Goal: Task Accomplishment & Management: Use online tool/utility

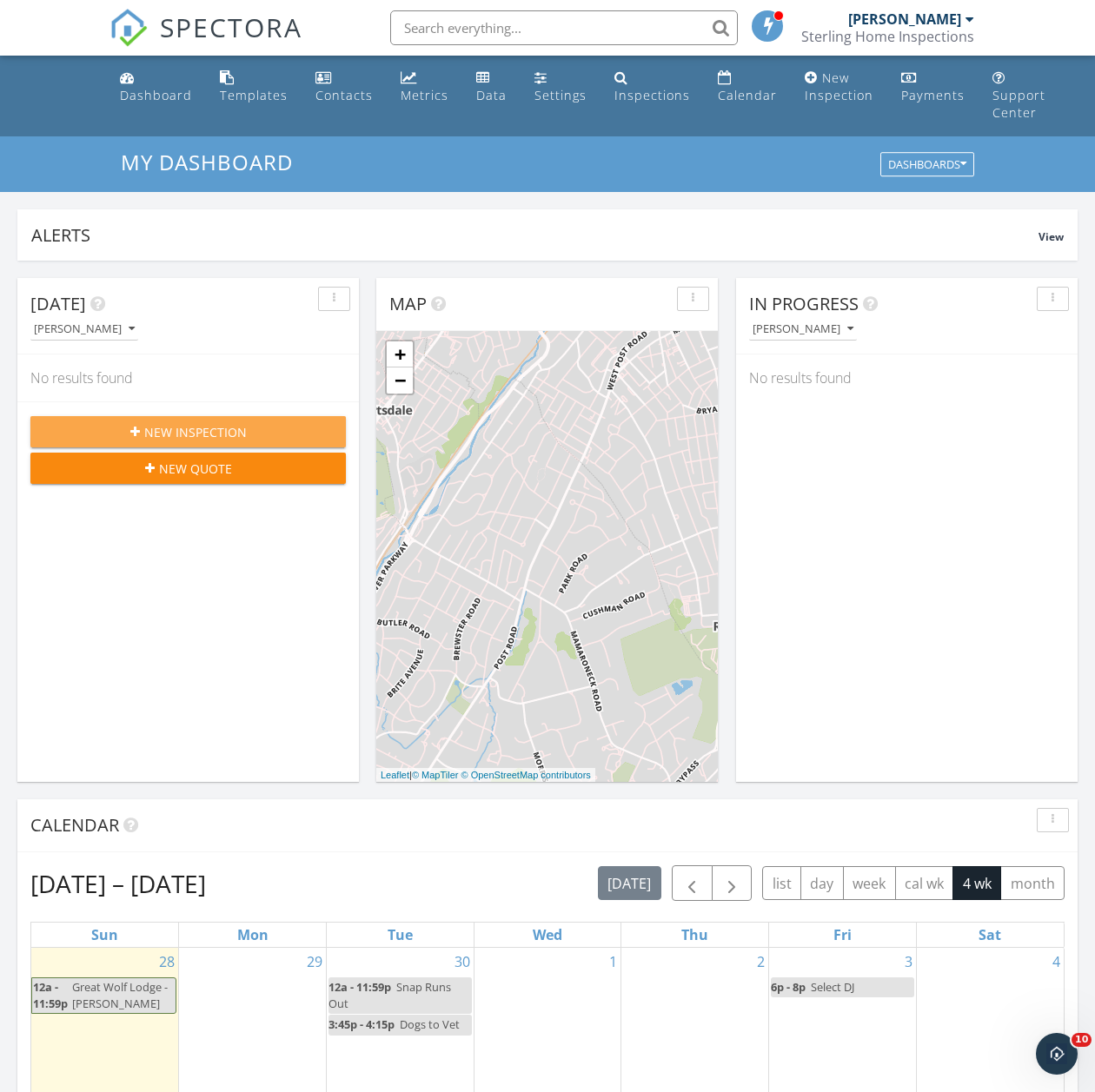
click at [268, 418] on button "New Inspection" at bounding box center [188, 432] width 315 height 31
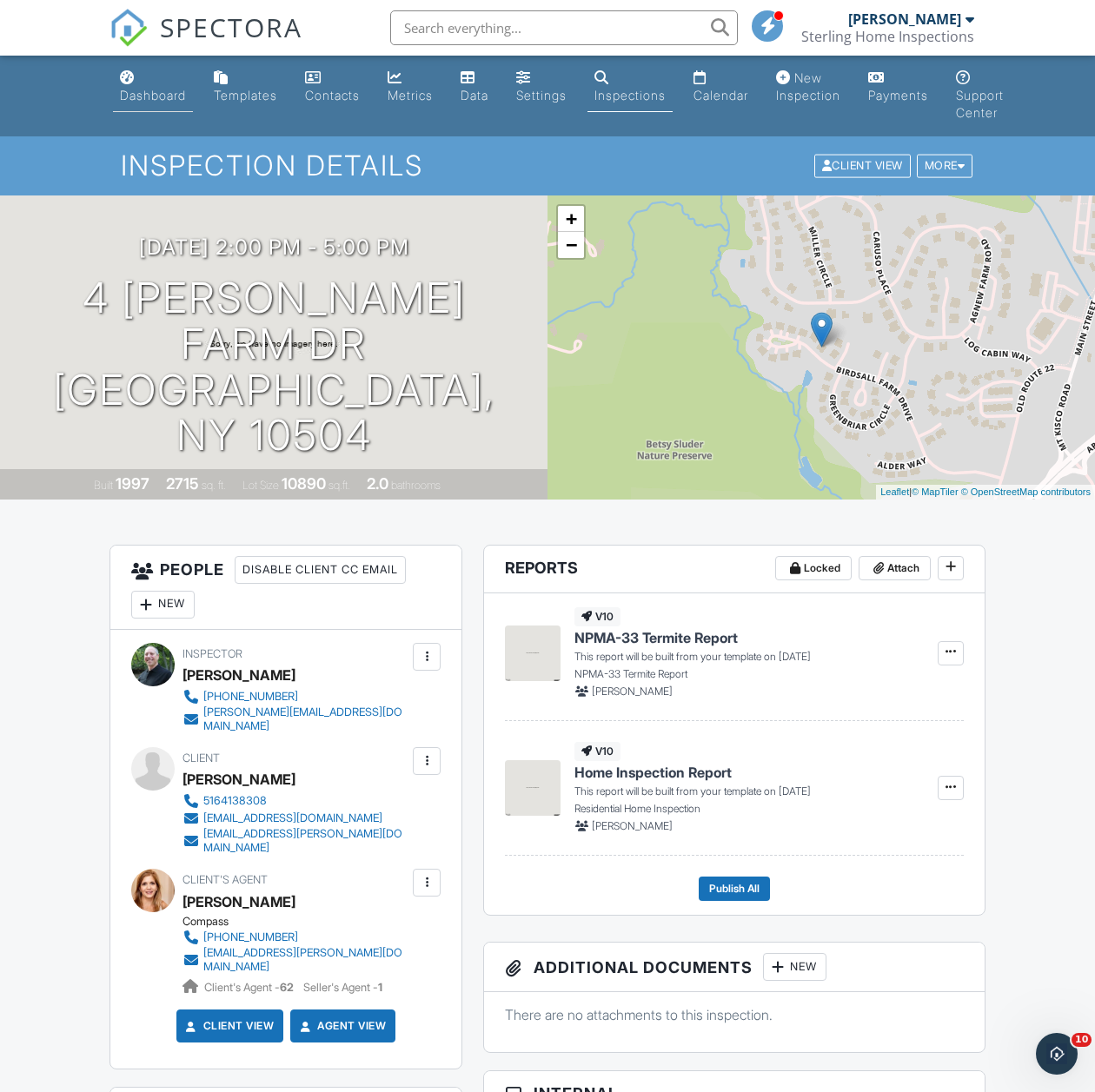
click at [138, 101] on div "Dashboard" at bounding box center [153, 95] width 66 height 15
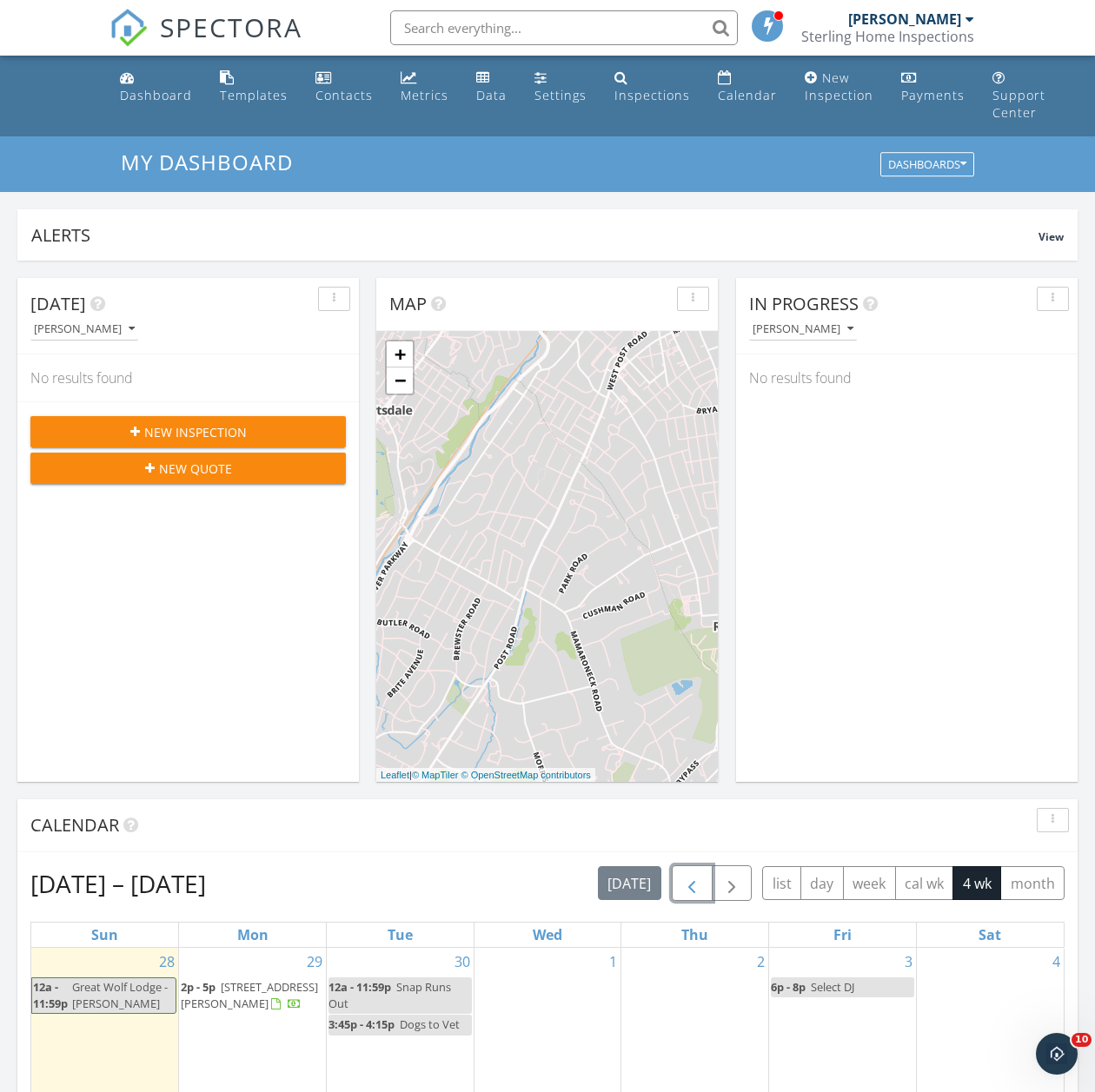
click at [699, 895] on span "button" at bounding box center [692, 884] width 21 height 21
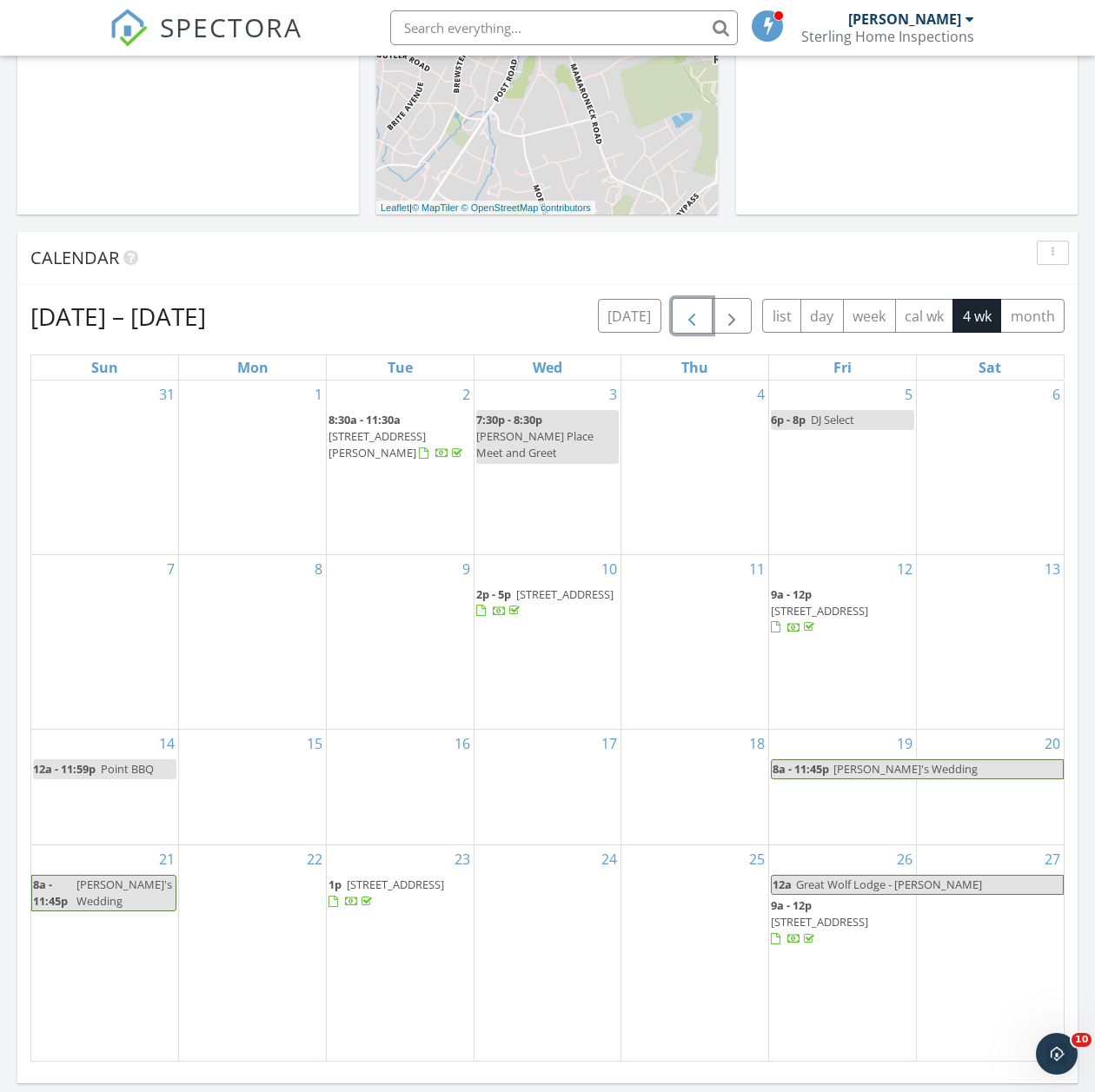
scroll to position [521, 0]
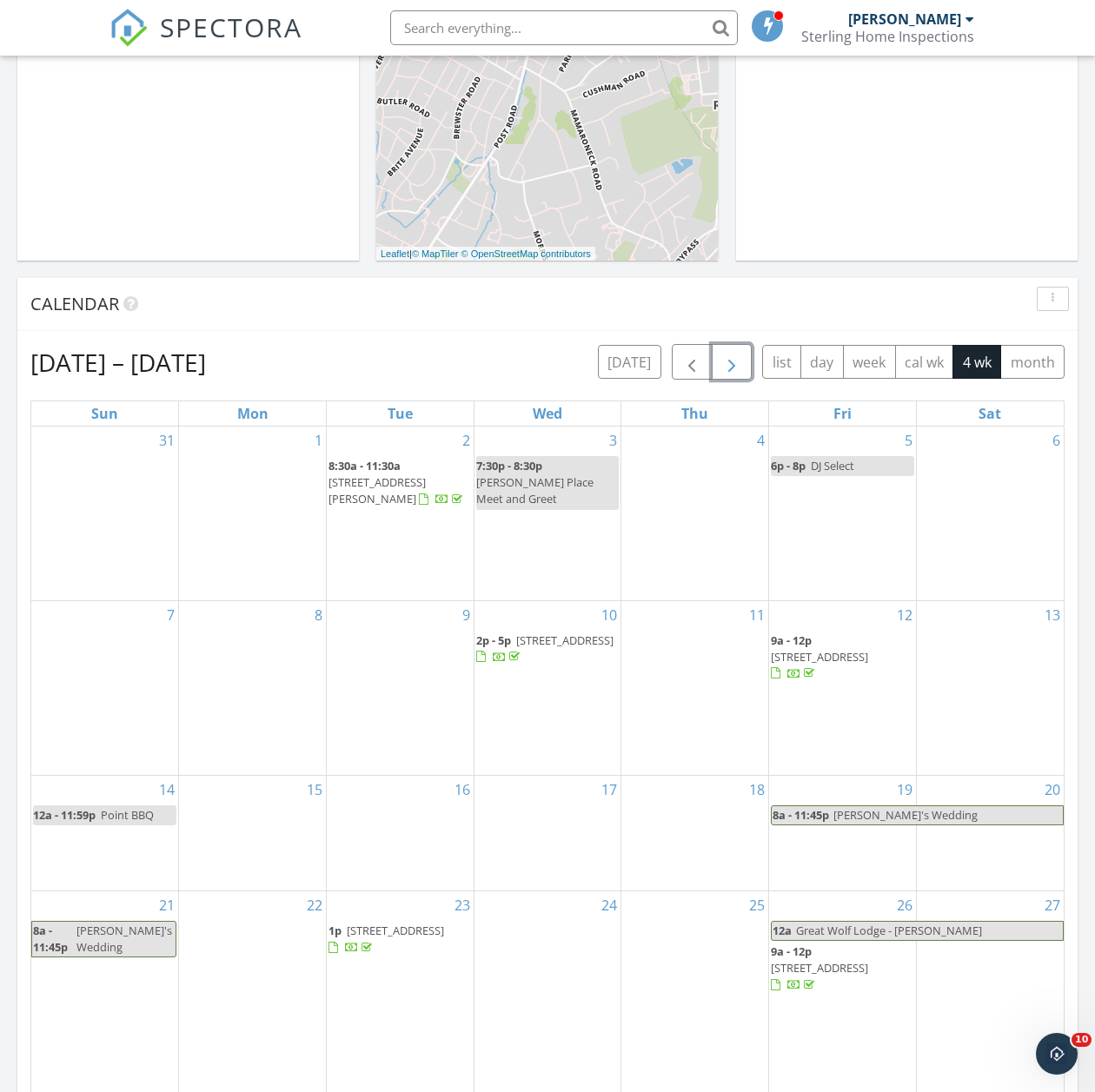
click at [732, 364] on span "button" at bounding box center [731, 363] width 21 height 21
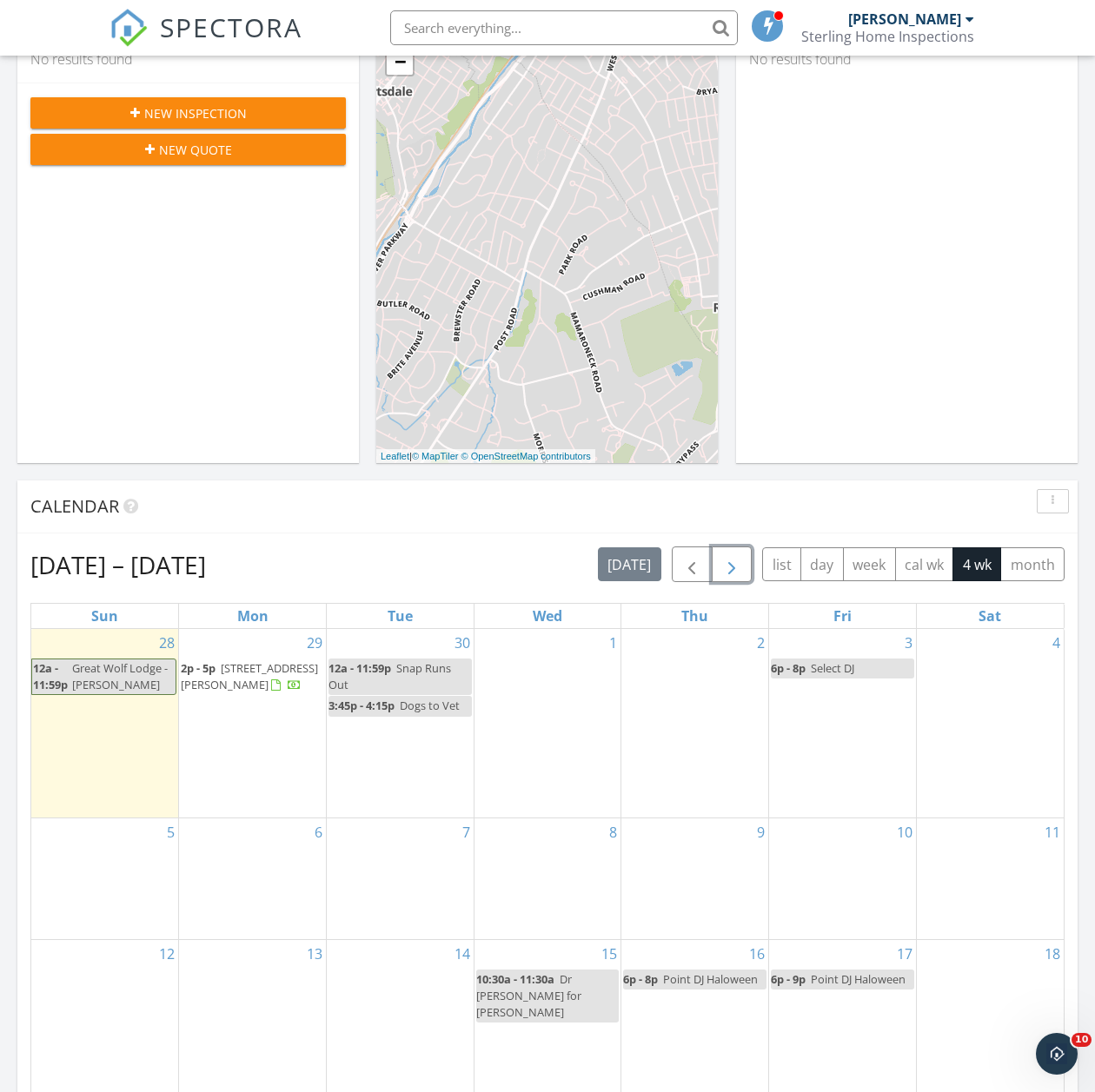
scroll to position [0, 0]
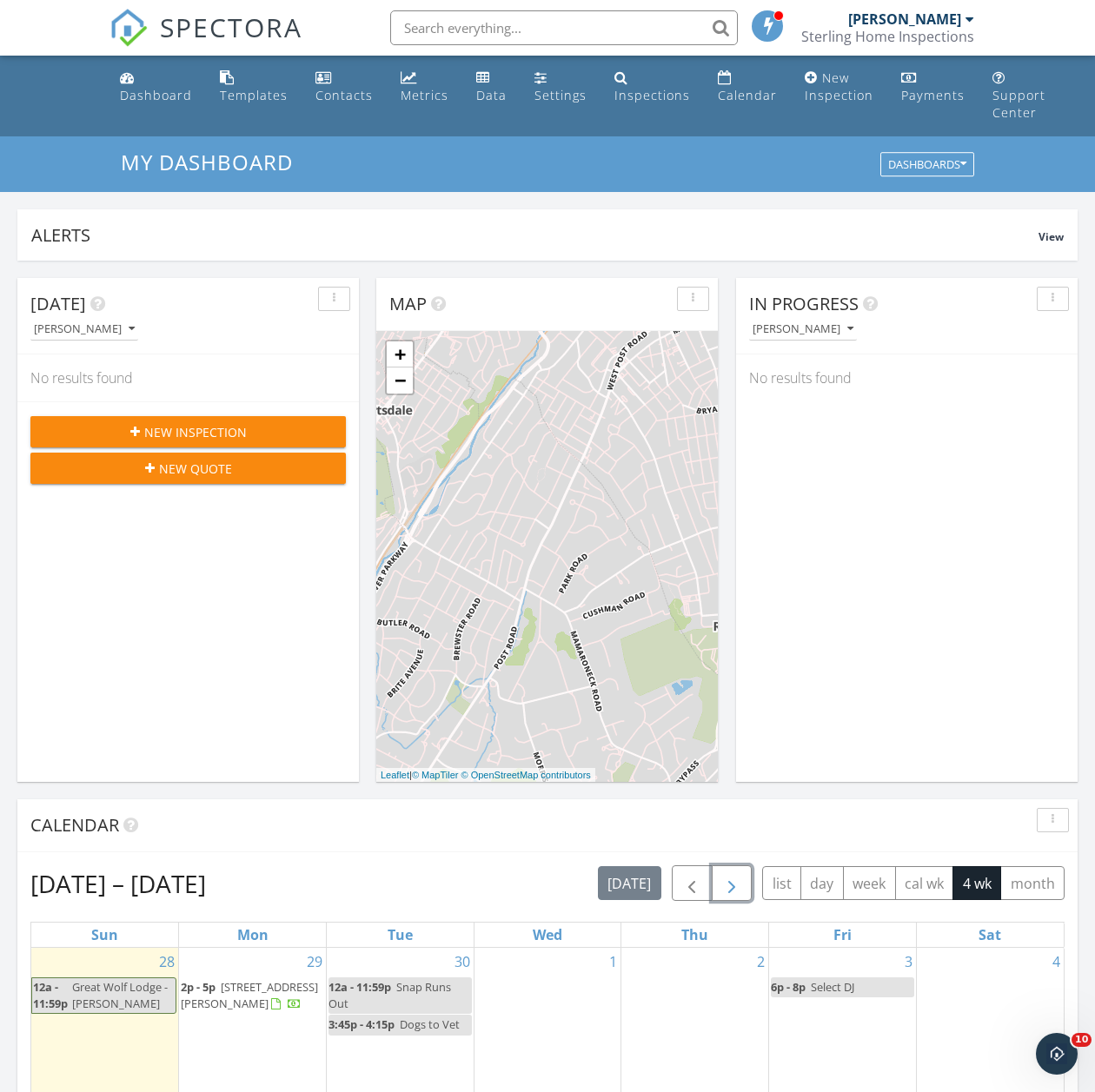
click at [712, 865] on button "button" at bounding box center [732, 882] width 41 height 36
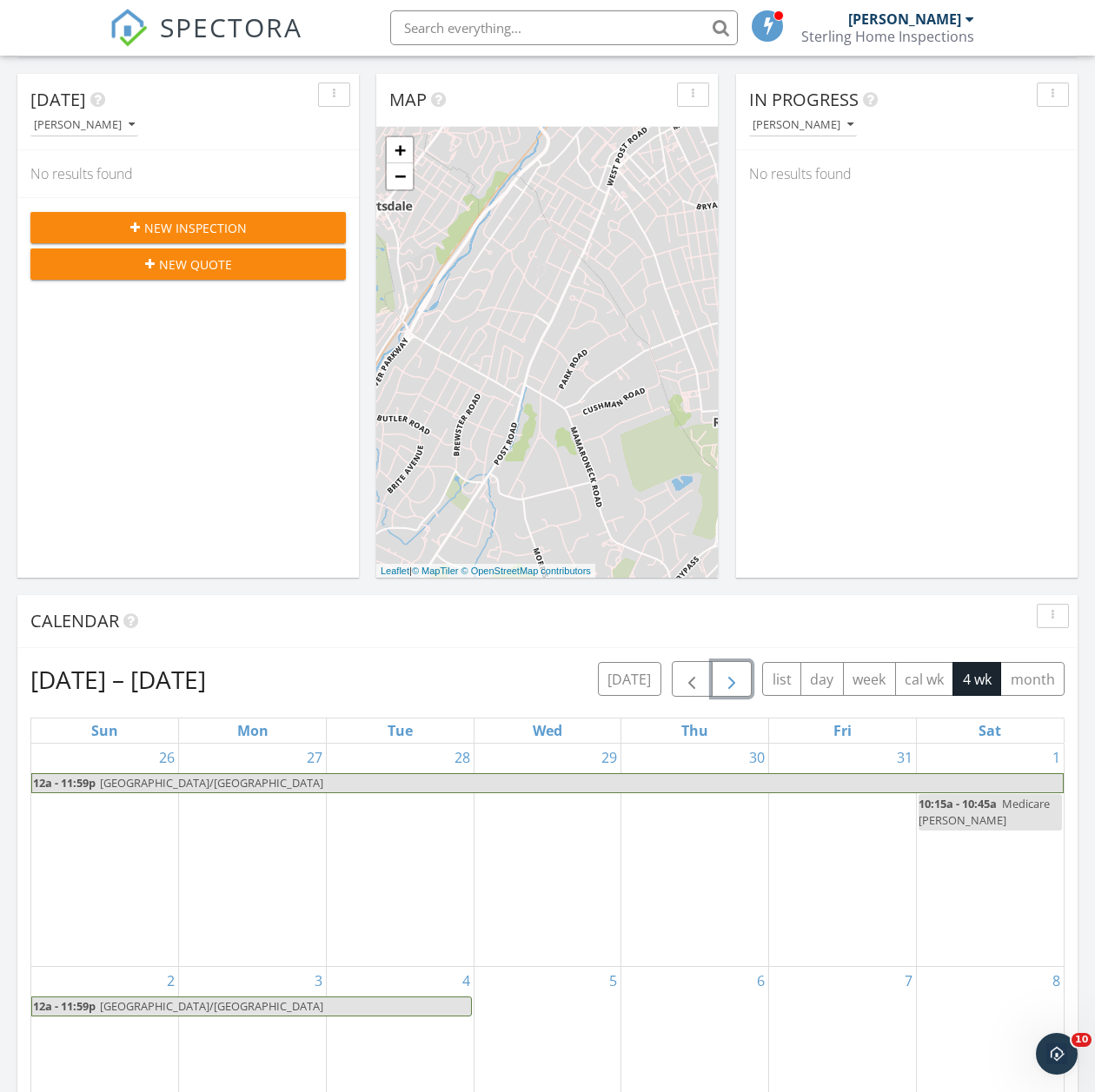
scroll to position [174, 0]
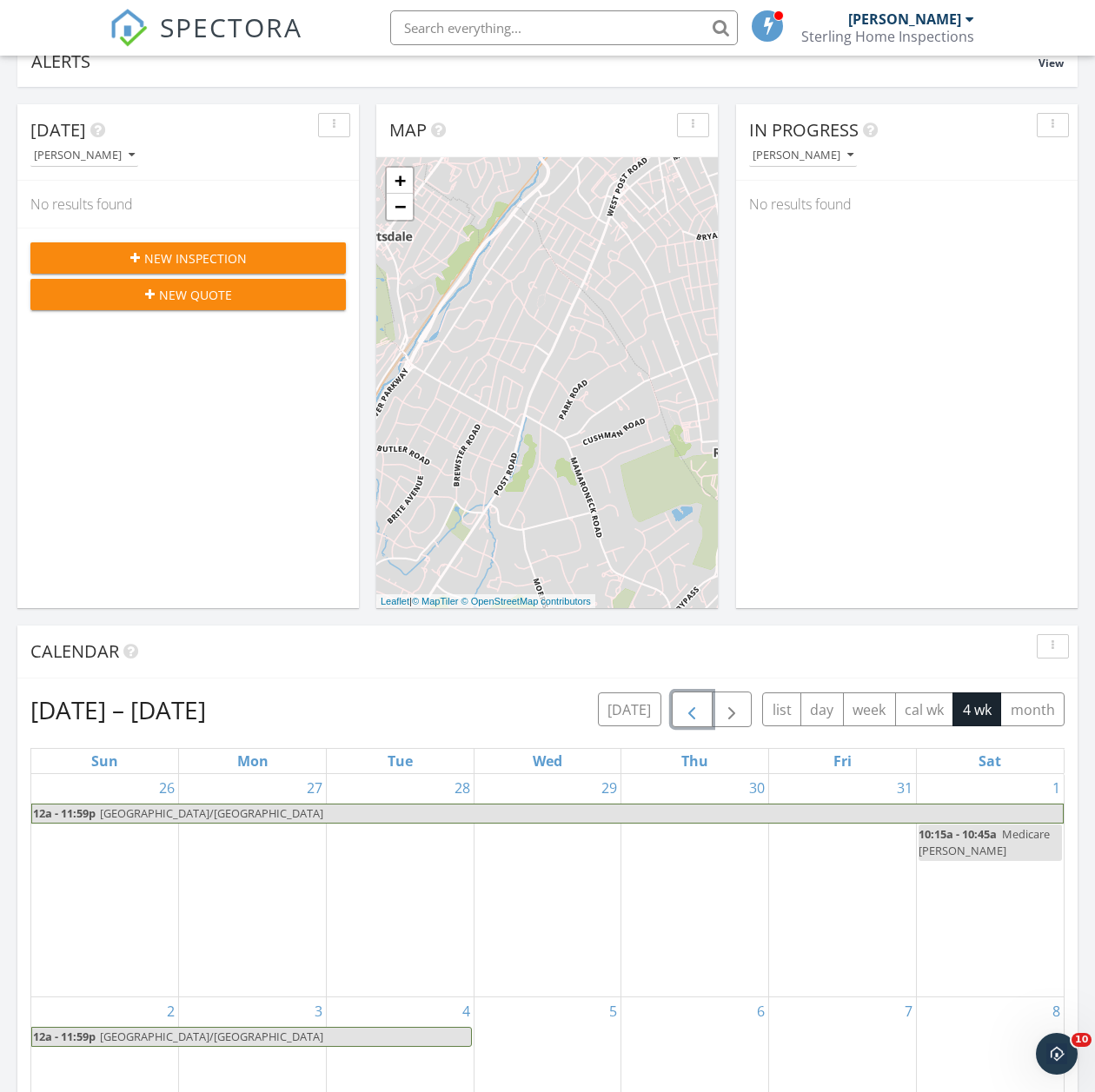
click at [696, 721] on span "button" at bounding box center [692, 710] width 21 height 21
